Goal: Find specific page/section: Find specific page/section

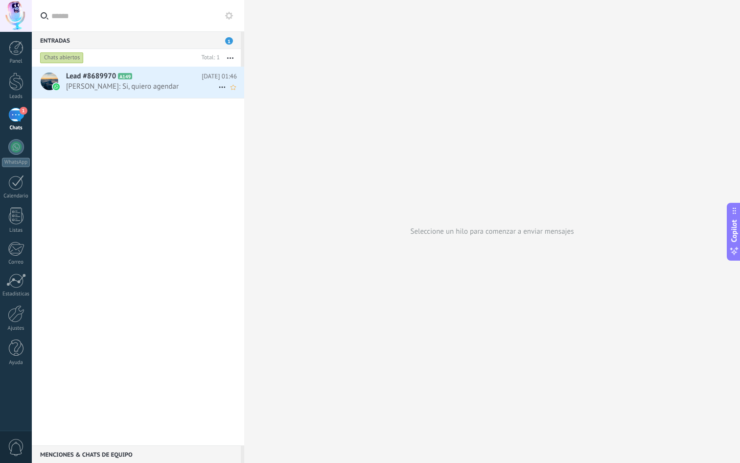
click at [143, 72] on icon at bounding box center [140, 76] width 10 height 10
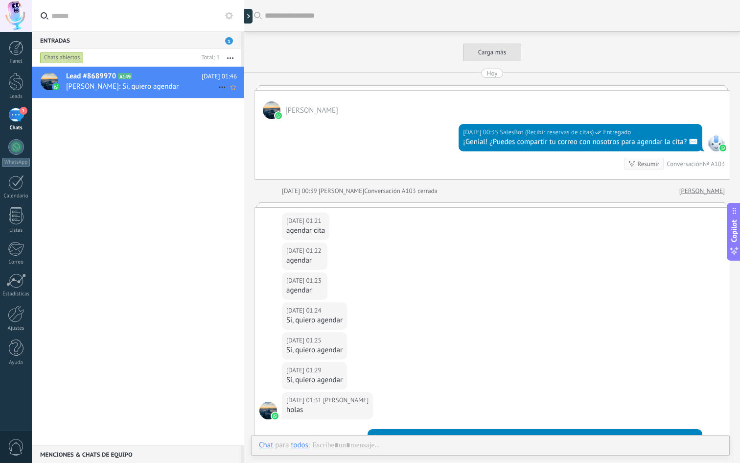
scroll to position [2261, 0]
